Goal: Transaction & Acquisition: Purchase product/service

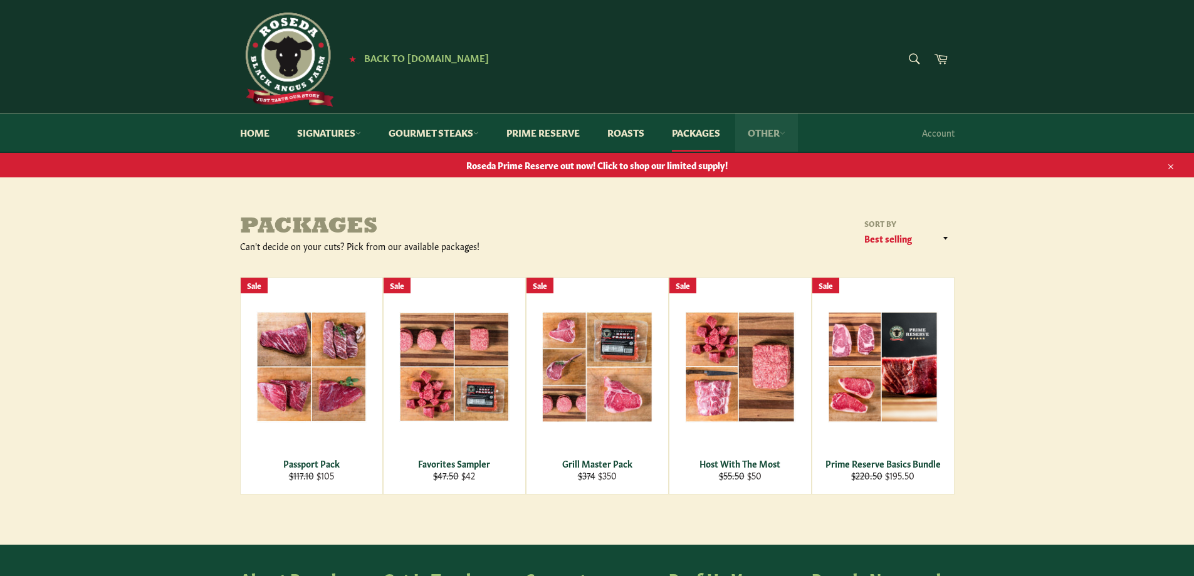
click at [773, 133] on link "Other" at bounding box center [766, 132] width 63 height 38
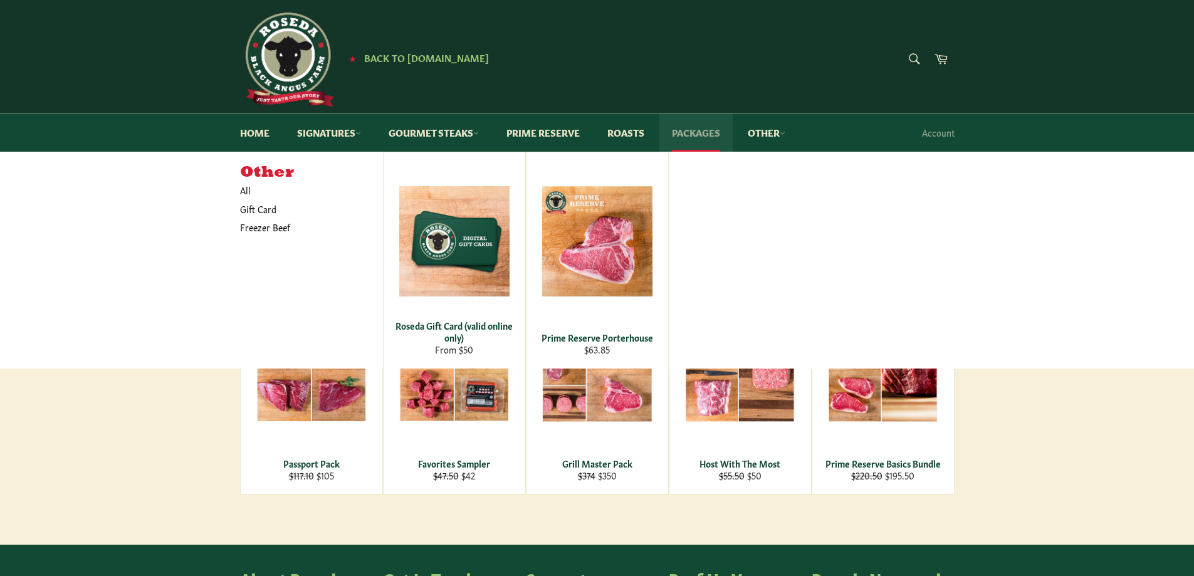
click at [684, 134] on link "Packages" at bounding box center [695, 132] width 73 height 38
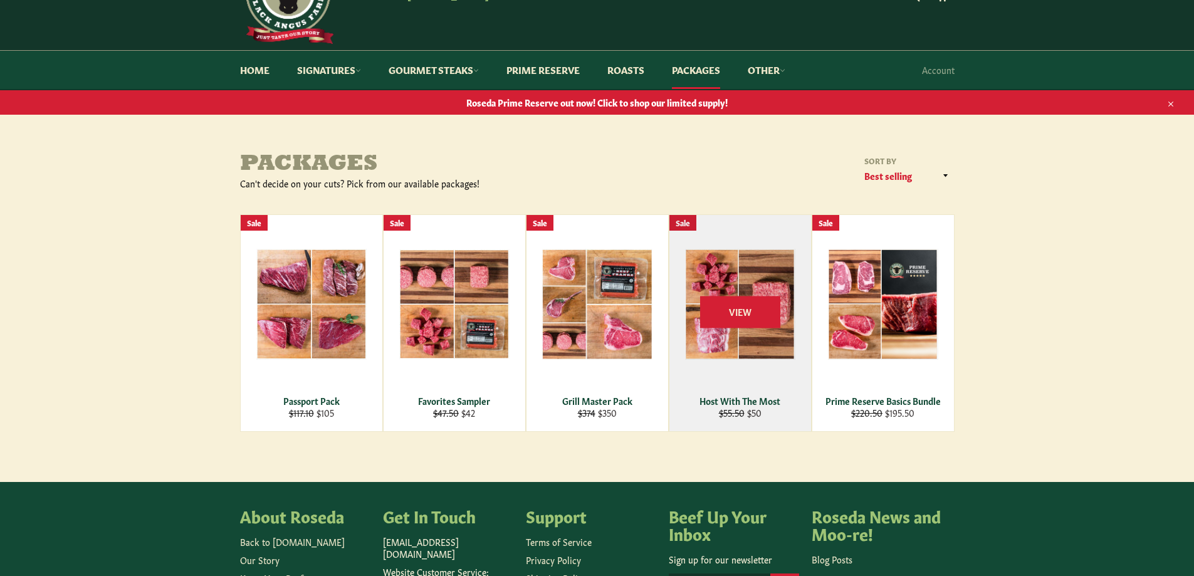
scroll to position [125, 0]
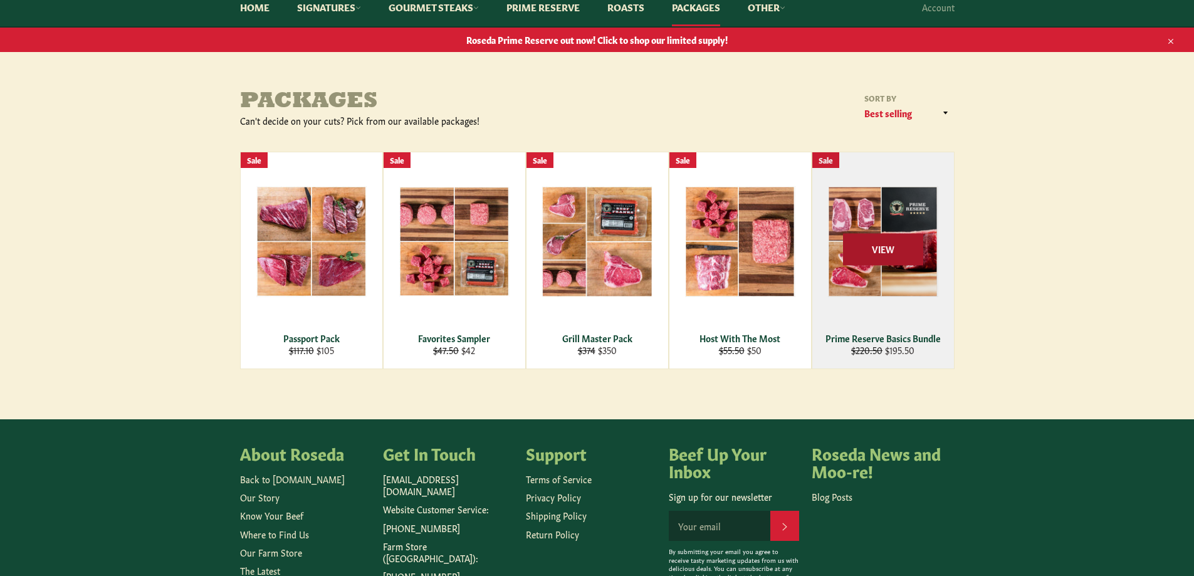
click at [878, 244] on span "View" at bounding box center [883, 249] width 80 height 32
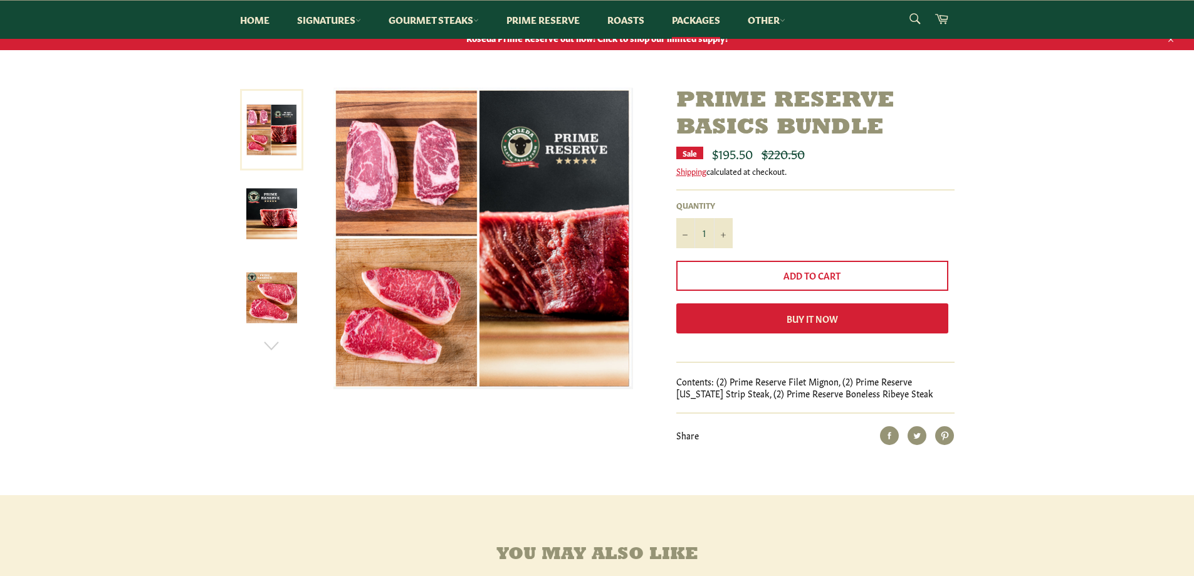
scroll to position [188, 0]
